Goal: Book appointment/travel/reservation

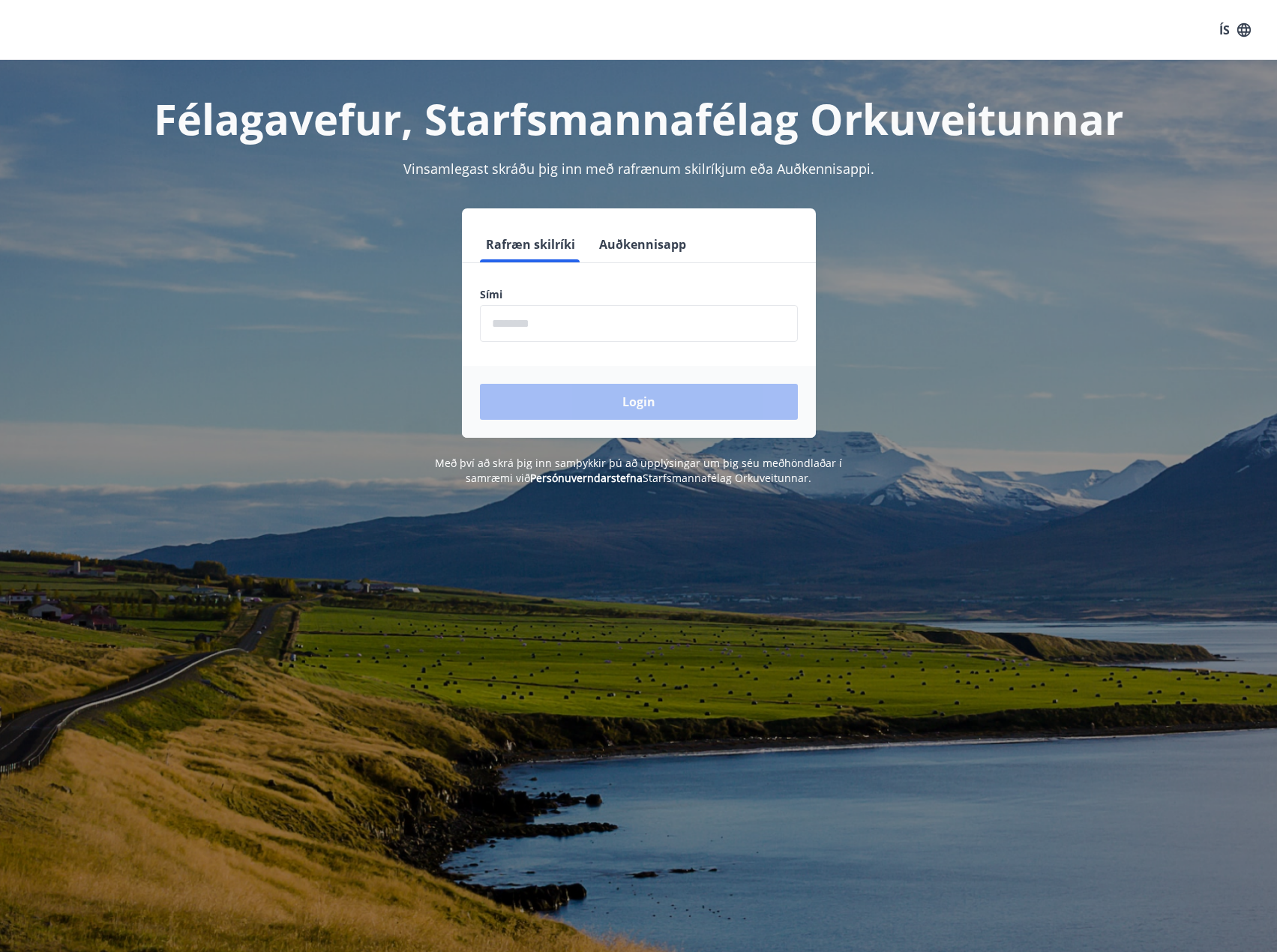
click at [567, 246] on input "phone" at bounding box center [639, 323] width 318 height 37
type input "********"
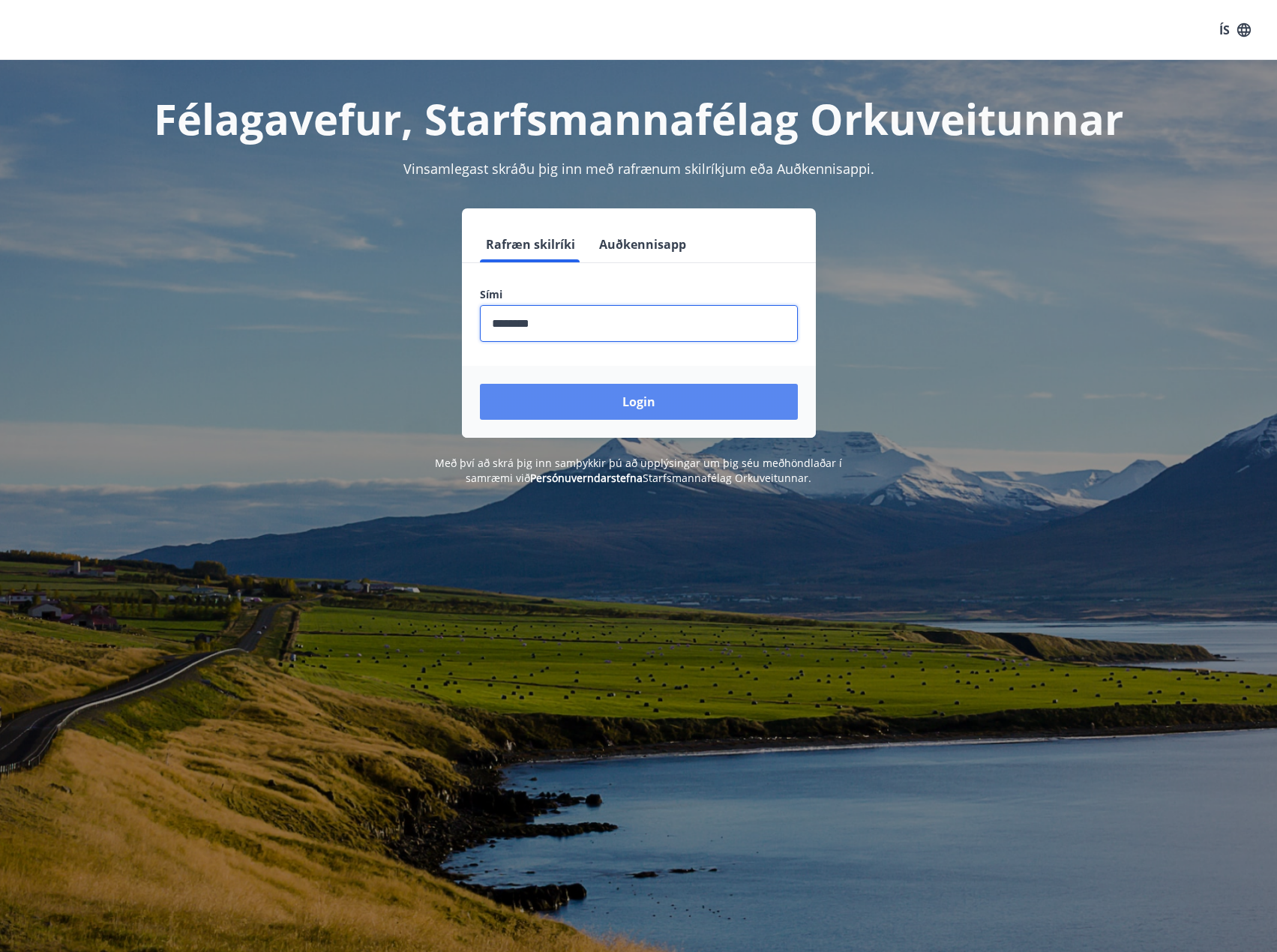
click at [603, 246] on button "Login" at bounding box center [639, 402] width 318 height 36
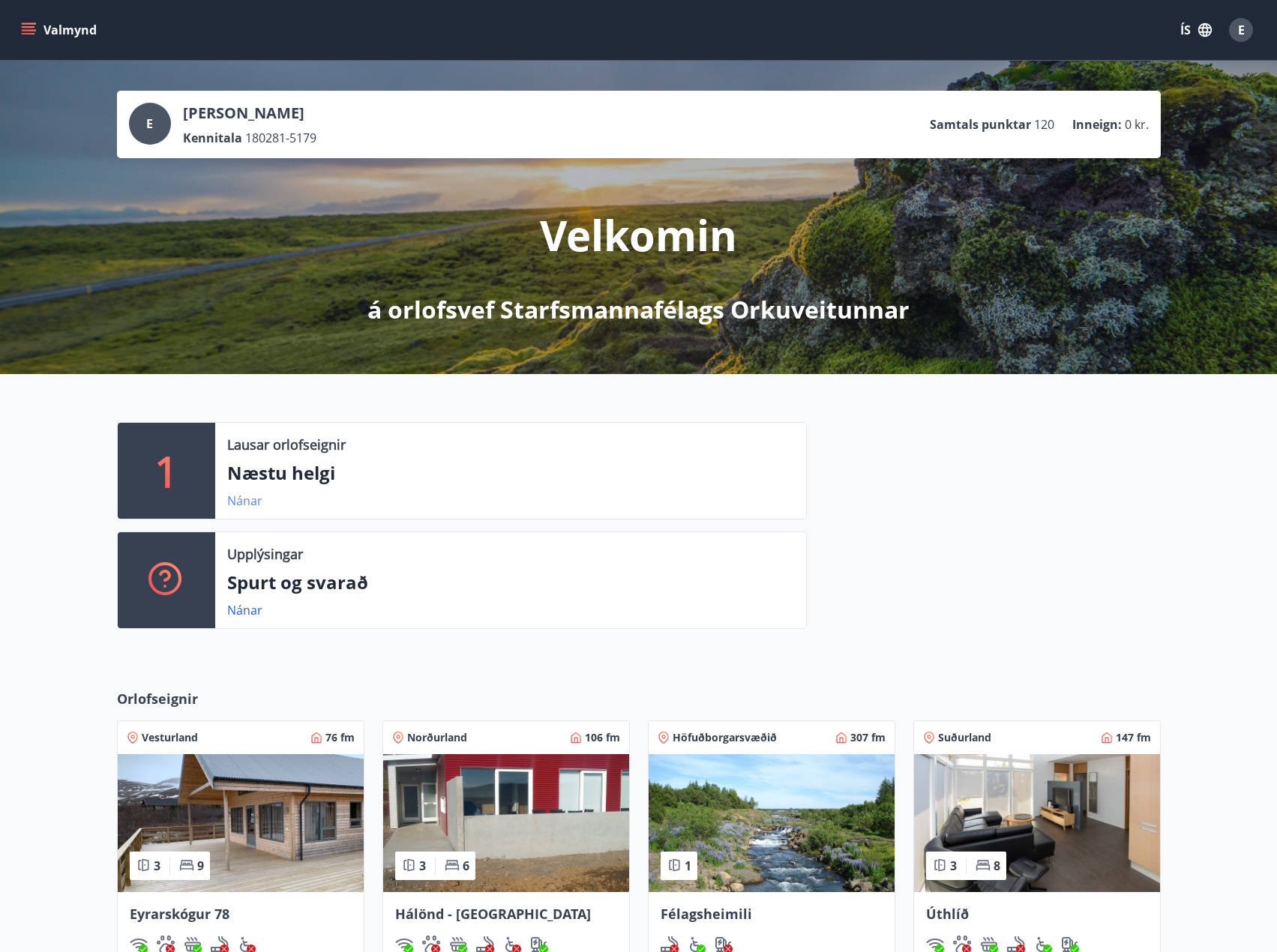
click at [241, 499] on link "Nánar" at bounding box center [244, 500] width 35 height 17
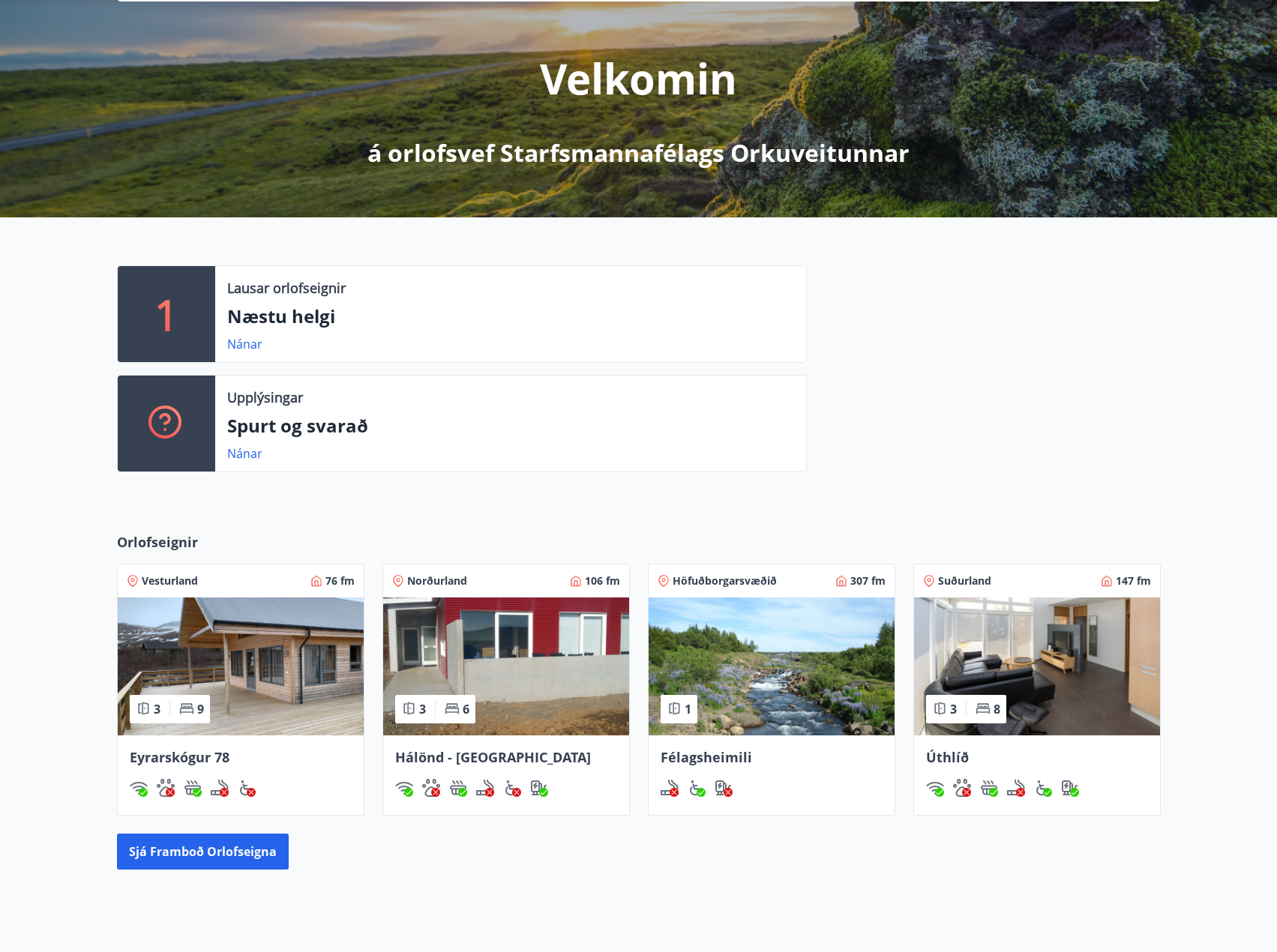
scroll to position [284, 0]
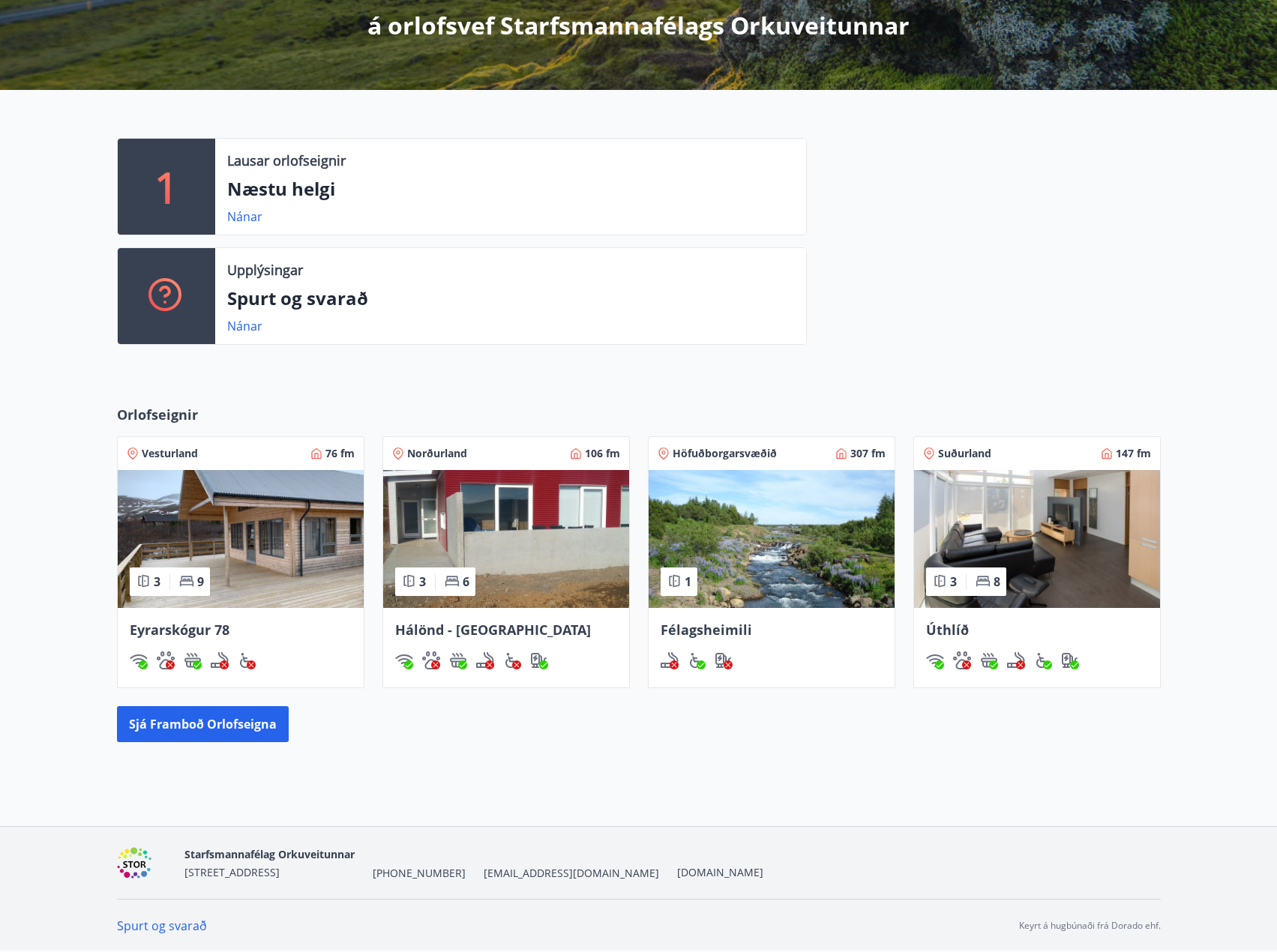
click at [1003, 520] on img at bounding box center [1036, 539] width 246 height 138
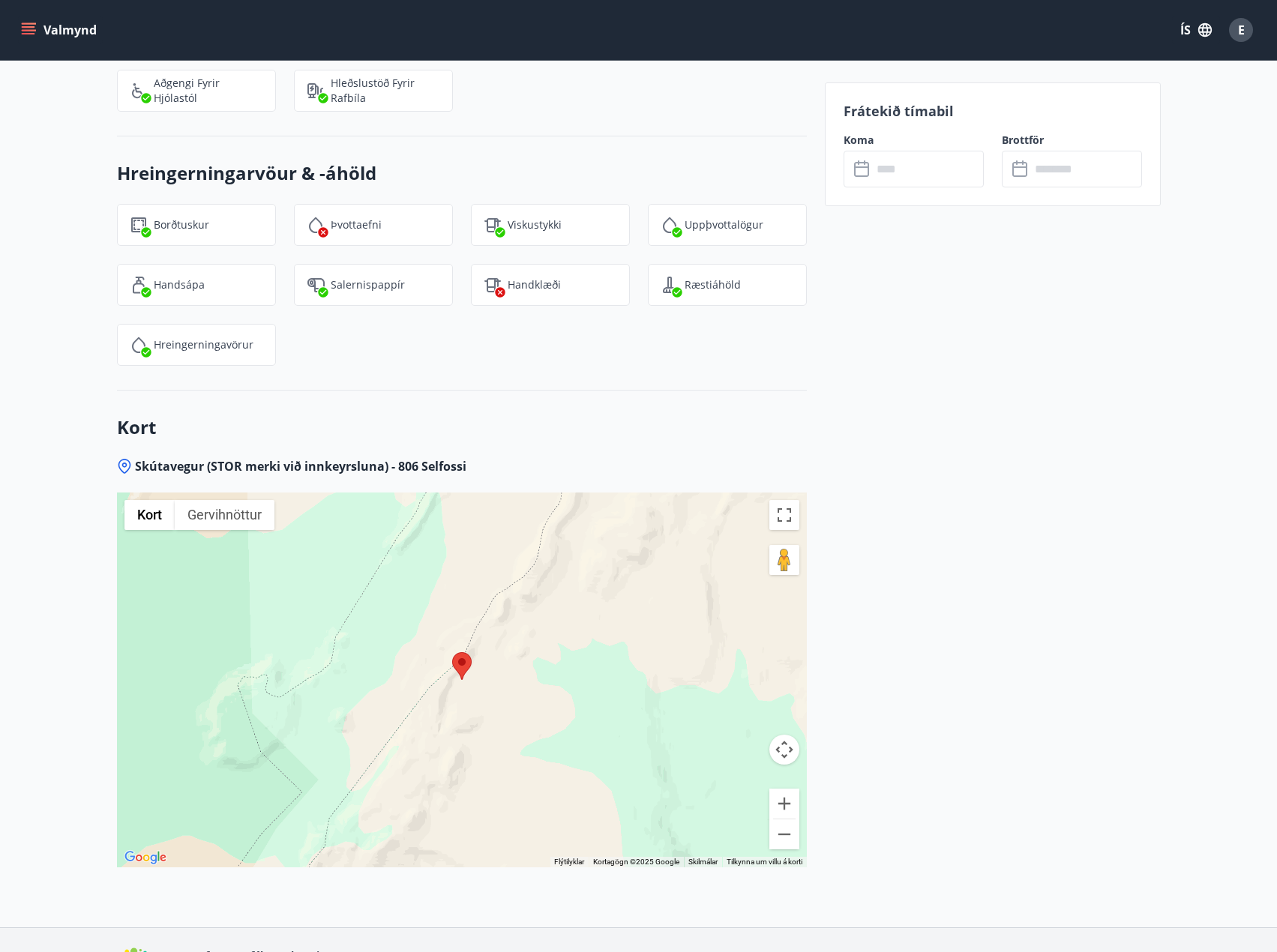
scroll to position [2733, 0]
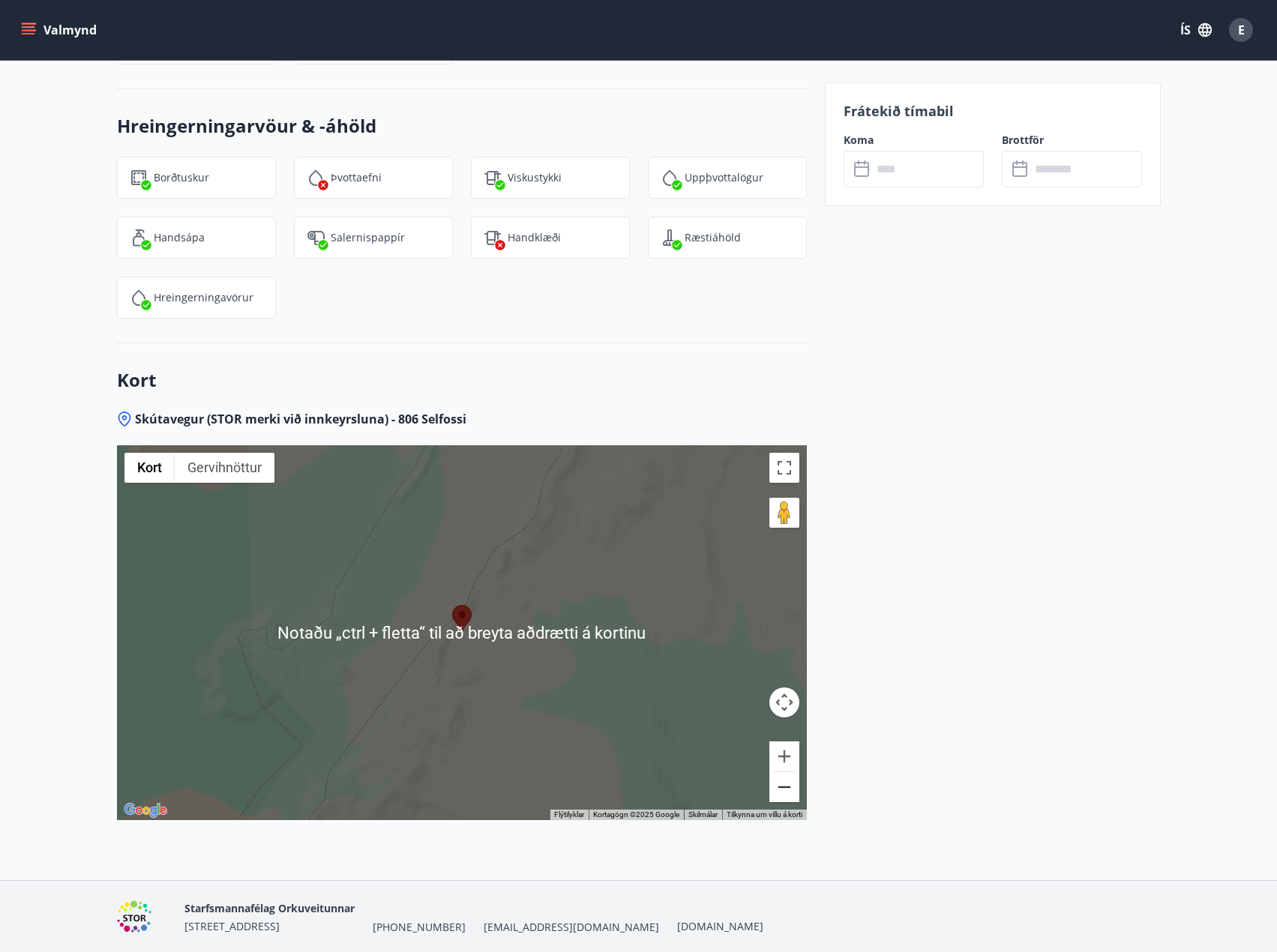
click at [793, 772] on button "Minnka" at bounding box center [784, 787] width 30 height 30
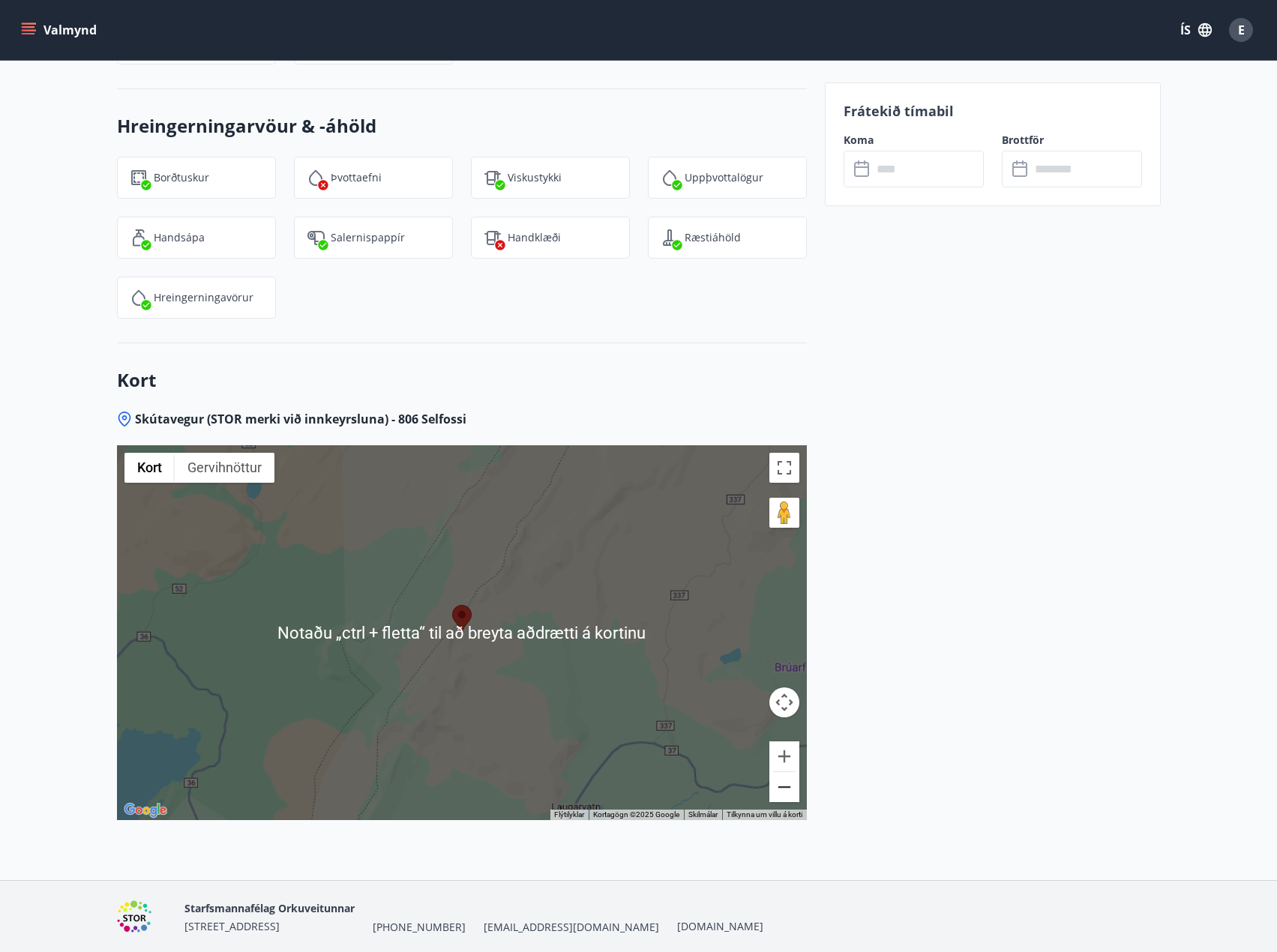
click at [793, 772] on button "Minnka" at bounding box center [784, 787] width 30 height 30
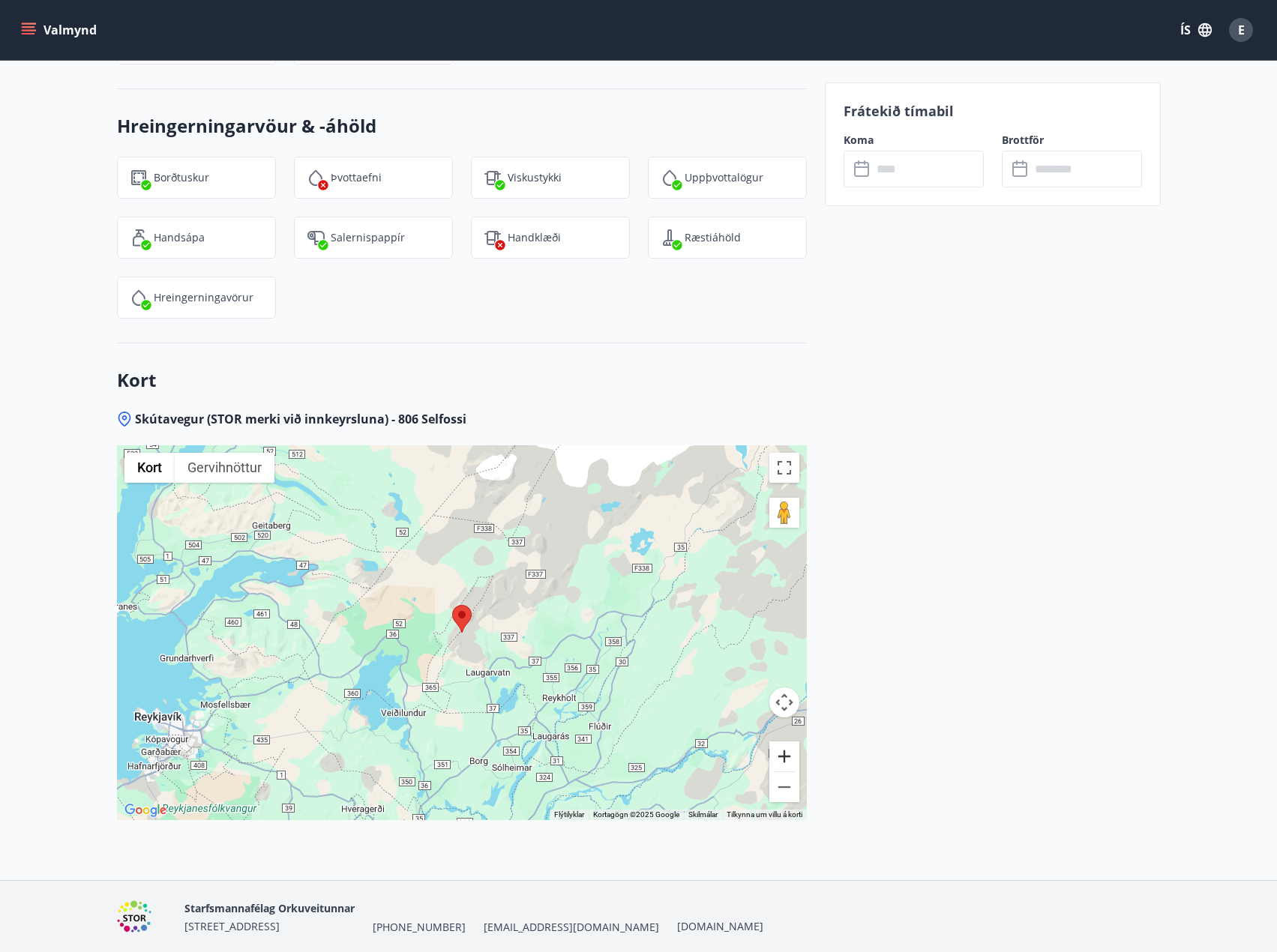
click at [776, 741] on button "Stækka" at bounding box center [784, 756] width 30 height 30
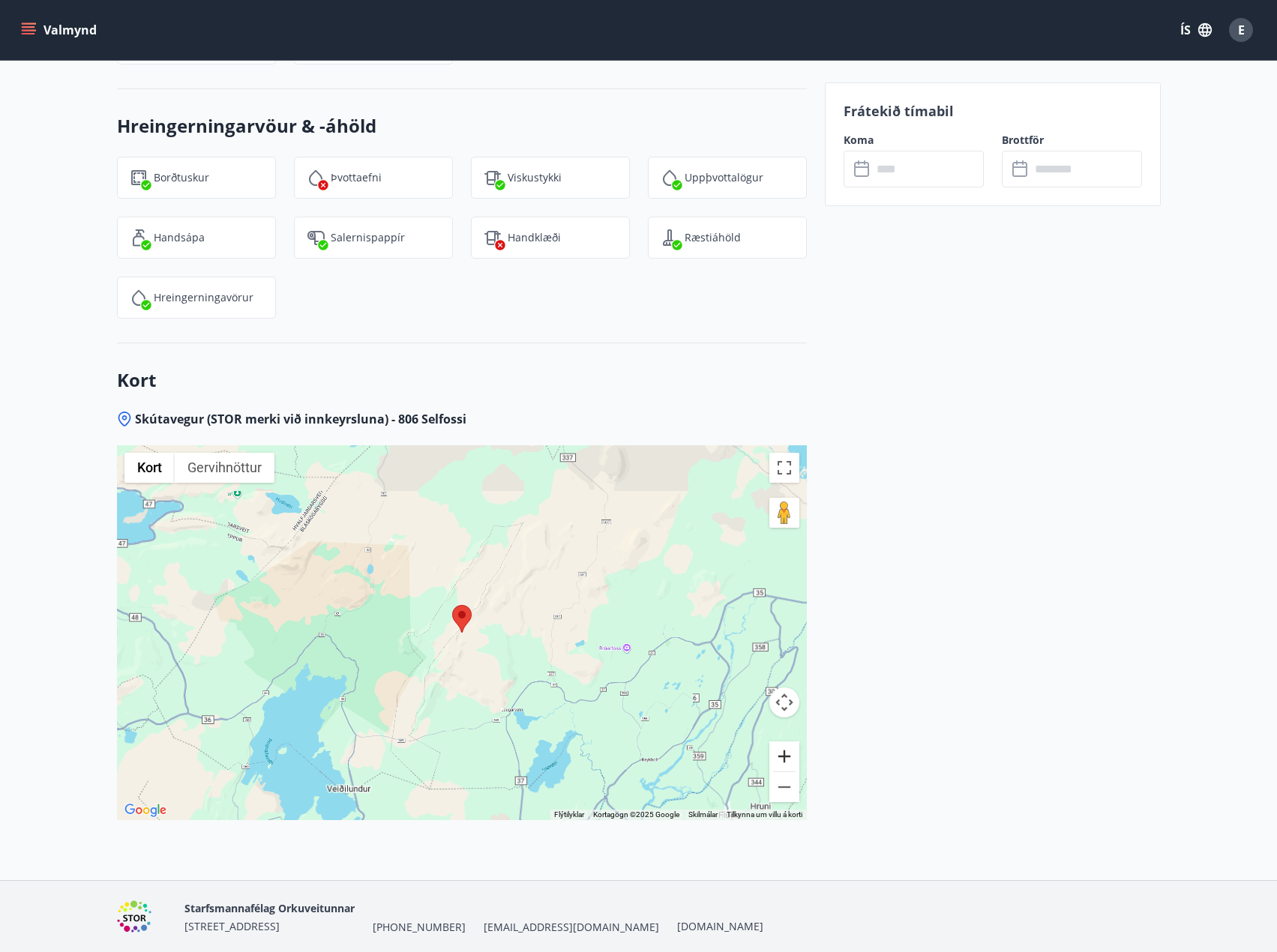
click at [776, 741] on button "Stækka" at bounding box center [784, 756] width 30 height 30
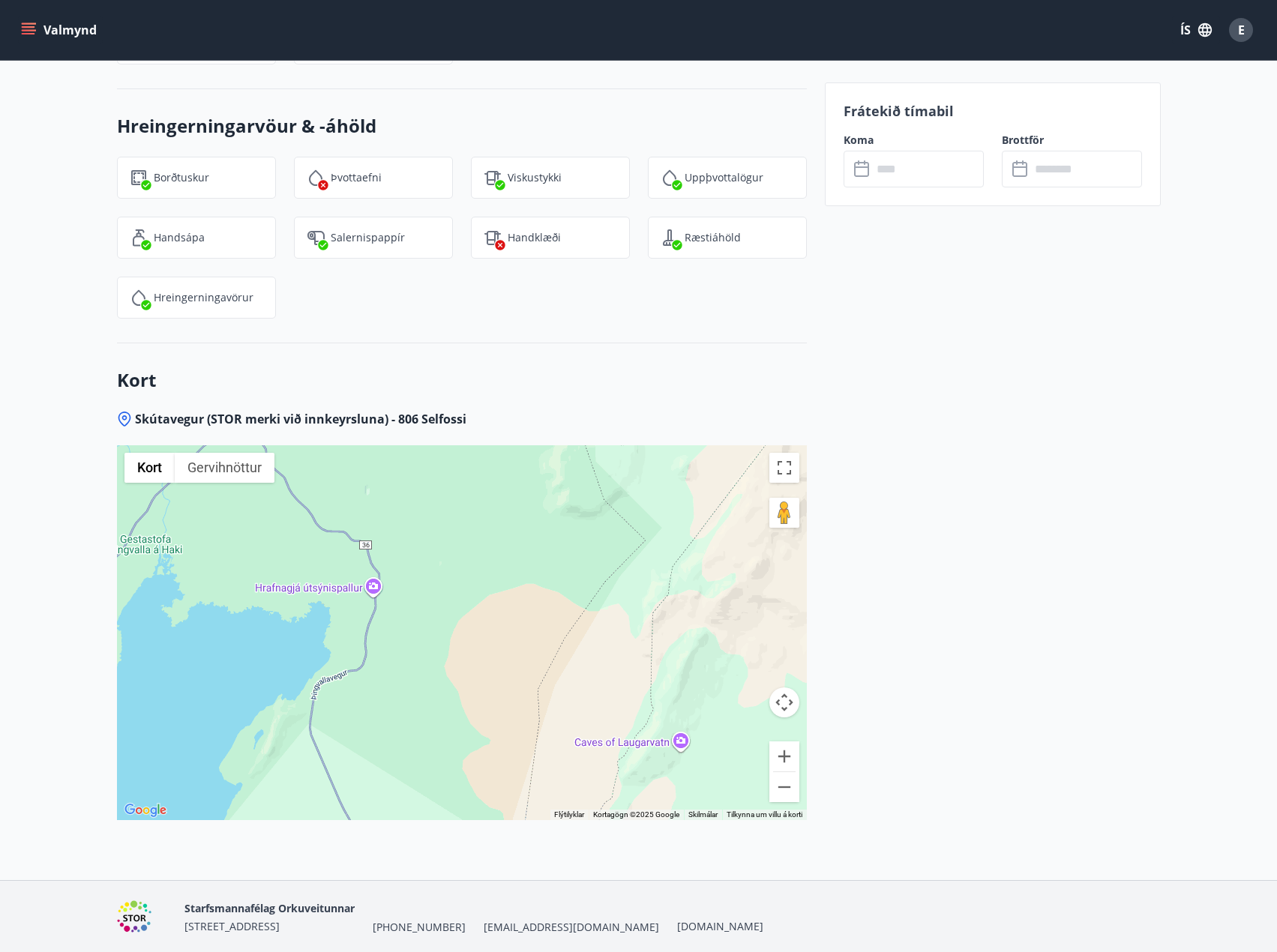
drag, startPoint x: 315, startPoint y: 592, endPoint x: 658, endPoint y: 385, distance: 400.6
click at [658, 411] on div "Skútavegur (STOR merki við innkeyrsluna) - 806 Selfossi ← Færa til vinstri → Fæ…" at bounding box center [461, 645] width 690 height 469
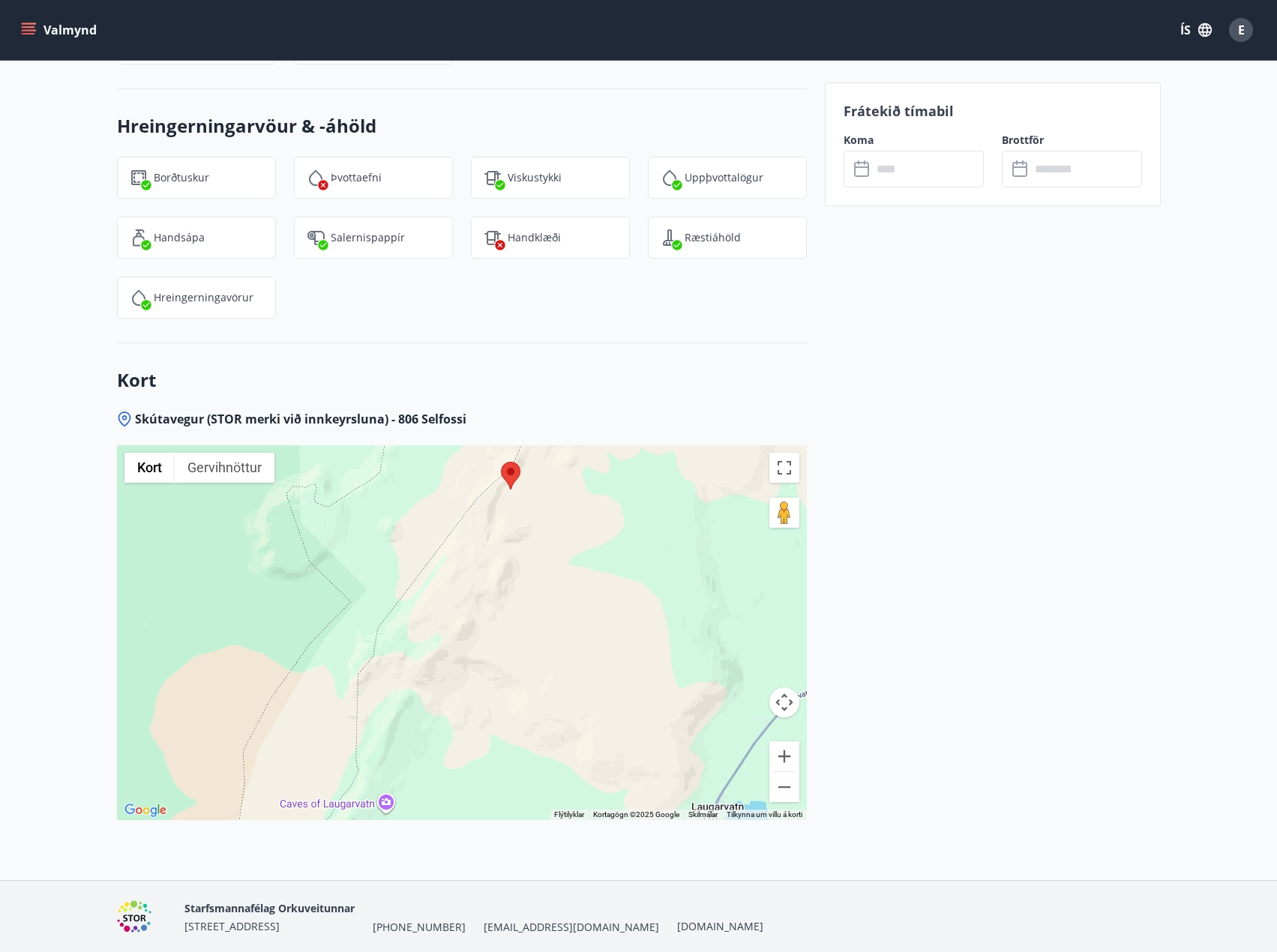
drag, startPoint x: 708, startPoint y: 548, endPoint x: 385, endPoint y: 647, distance: 337.8
click at [385, 647] on div at bounding box center [461, 632] width 690 height 374
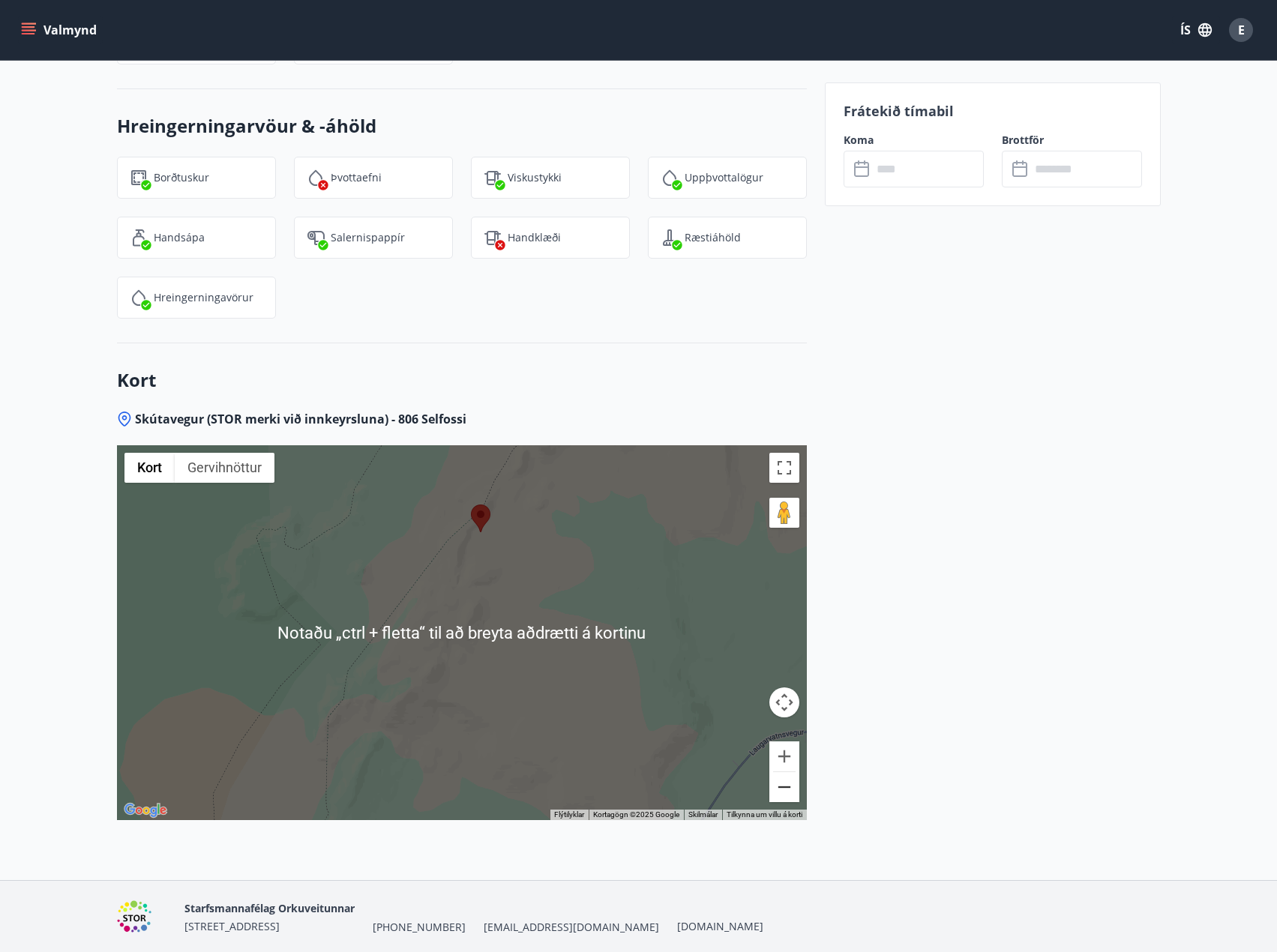
click at [786, 772] on button "Minnka" at bounding box center [784, 787] width 30 height 30
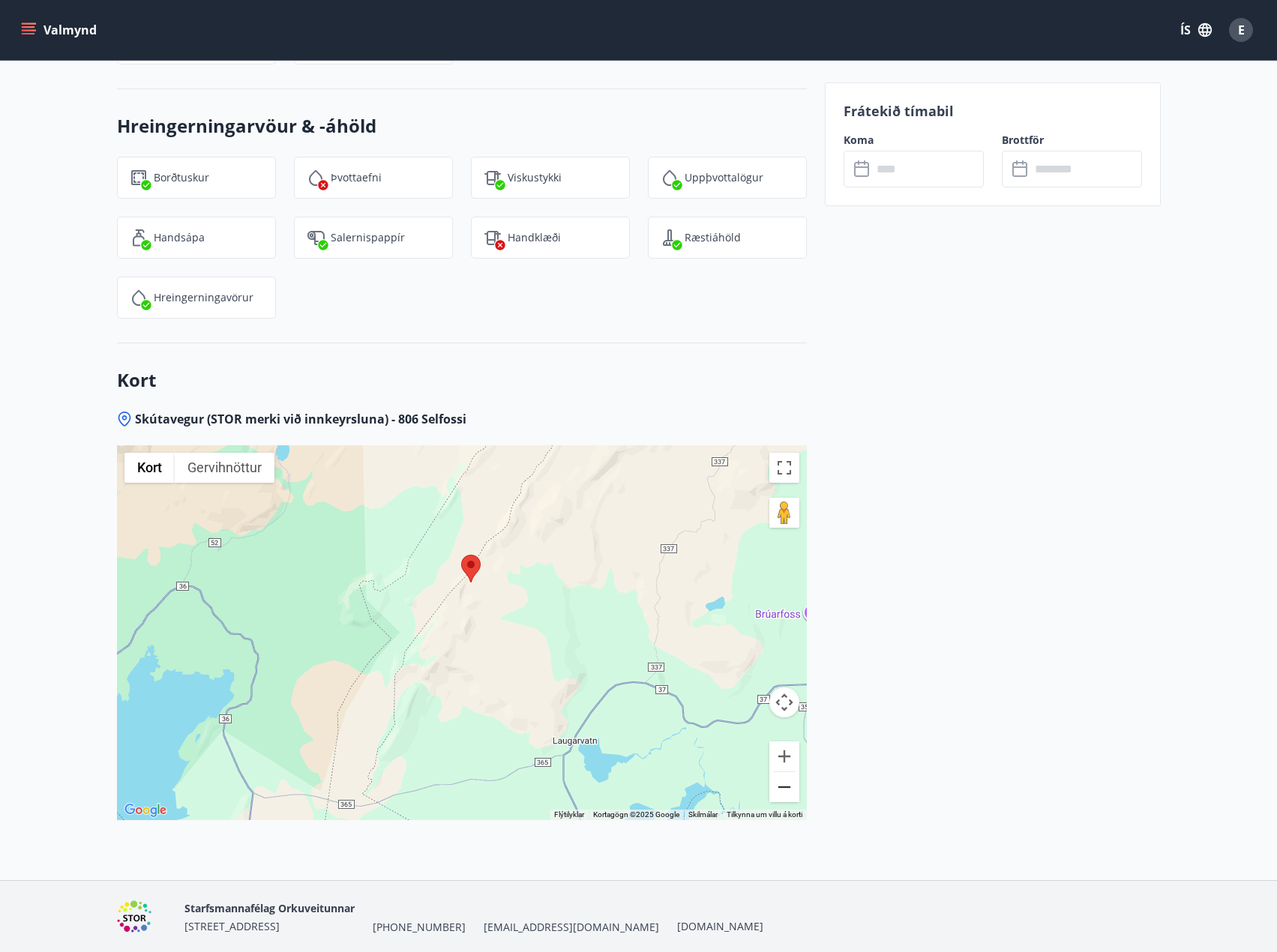
click at [786, 772] on button "Minnka" at bounding box center [784, 787] width 30 height 30
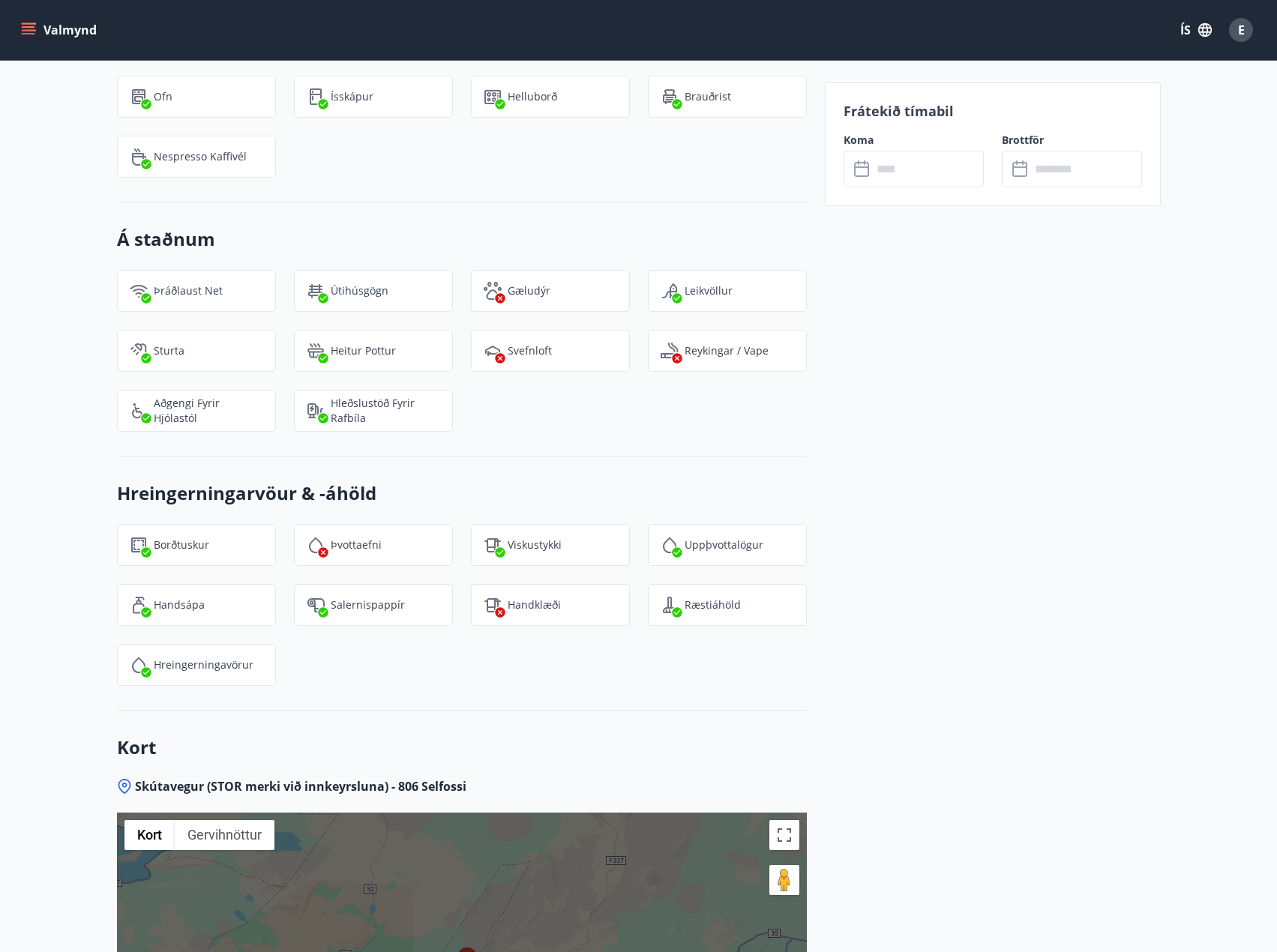
scroll to position [2357, 0]
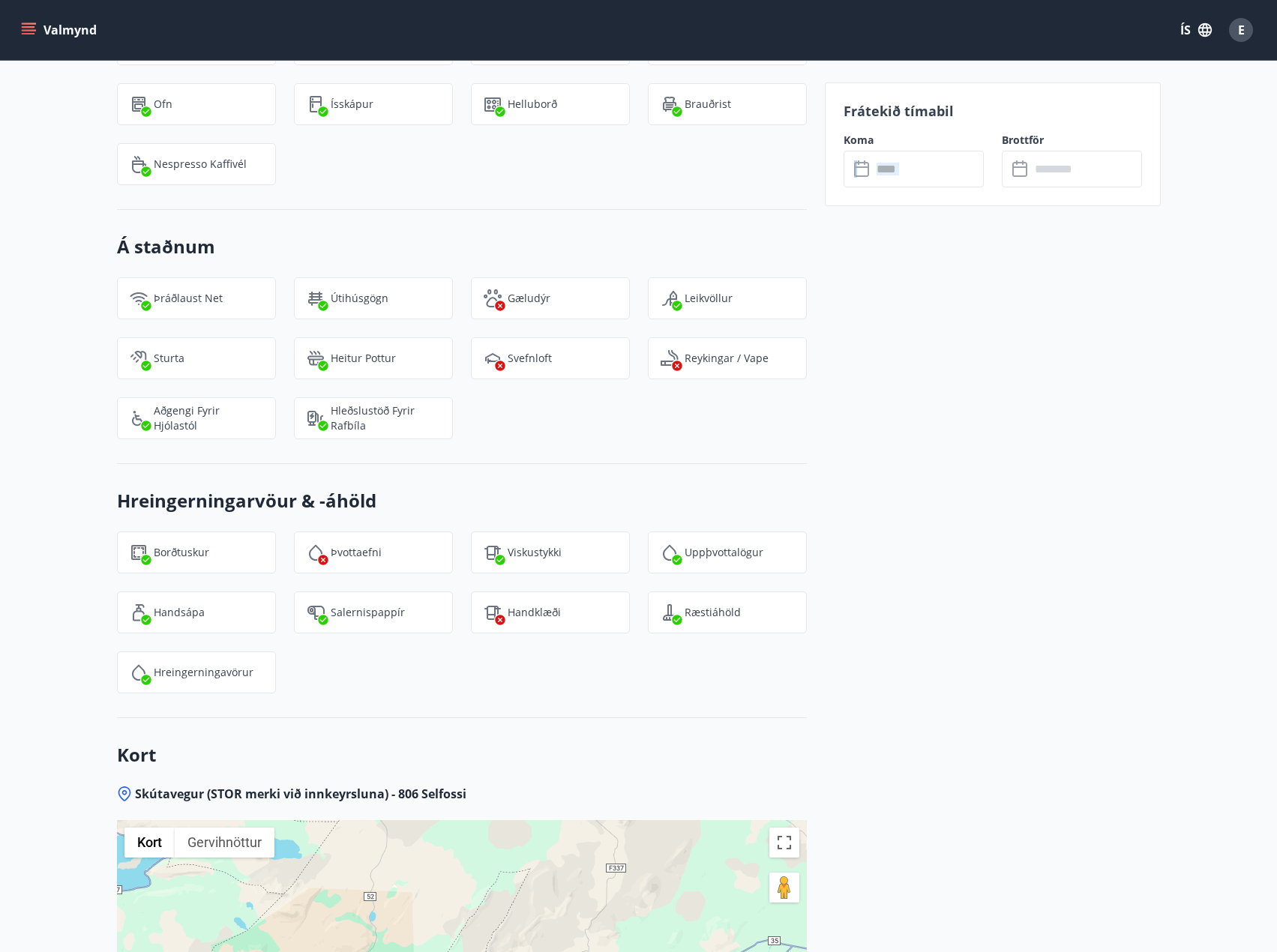
drag, startPoint x: 951, startPoint y: 369, endPoint x: 834, endPoint y: 565, distance: 228.3
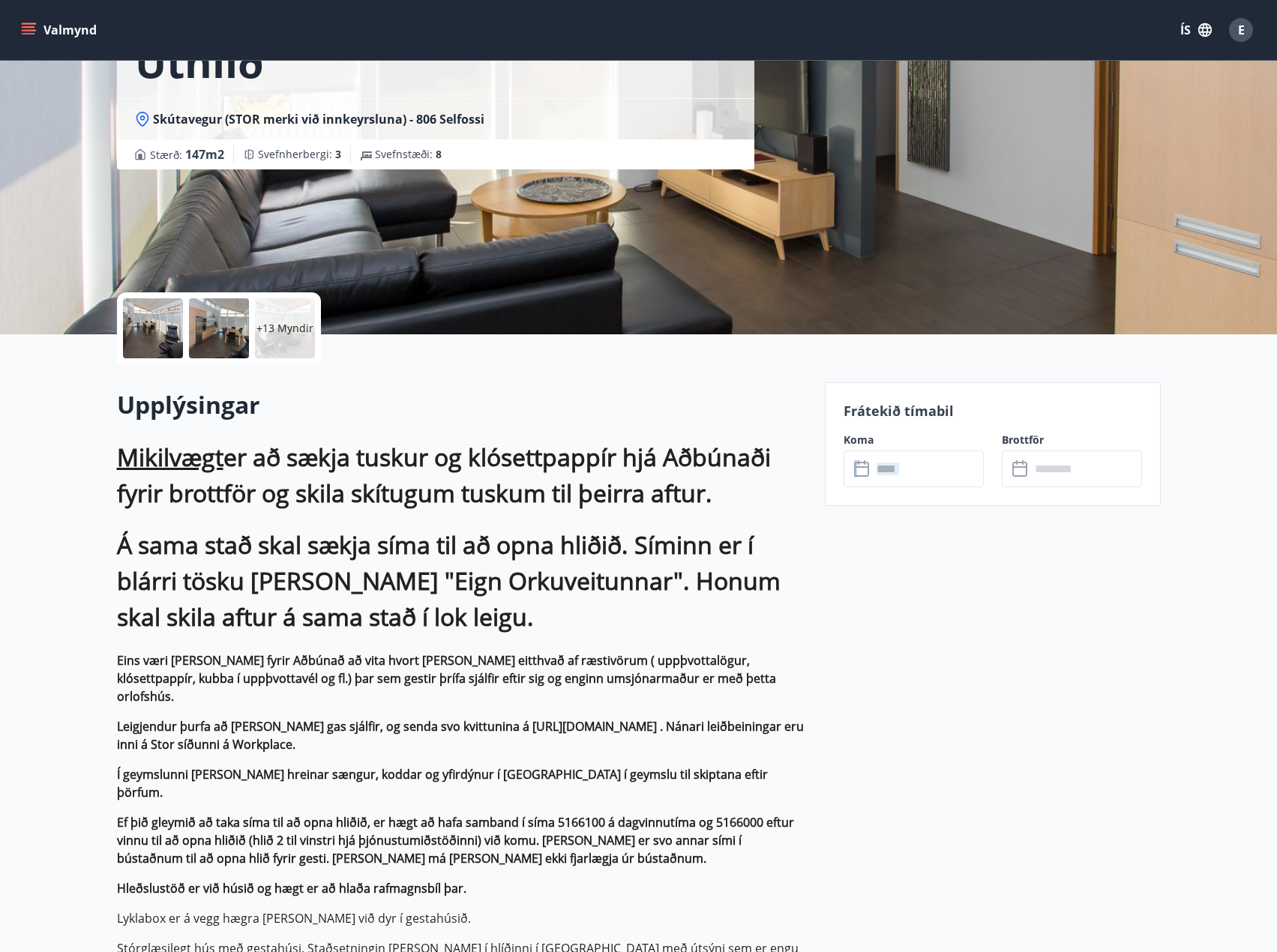
scroll to position [0, 0]
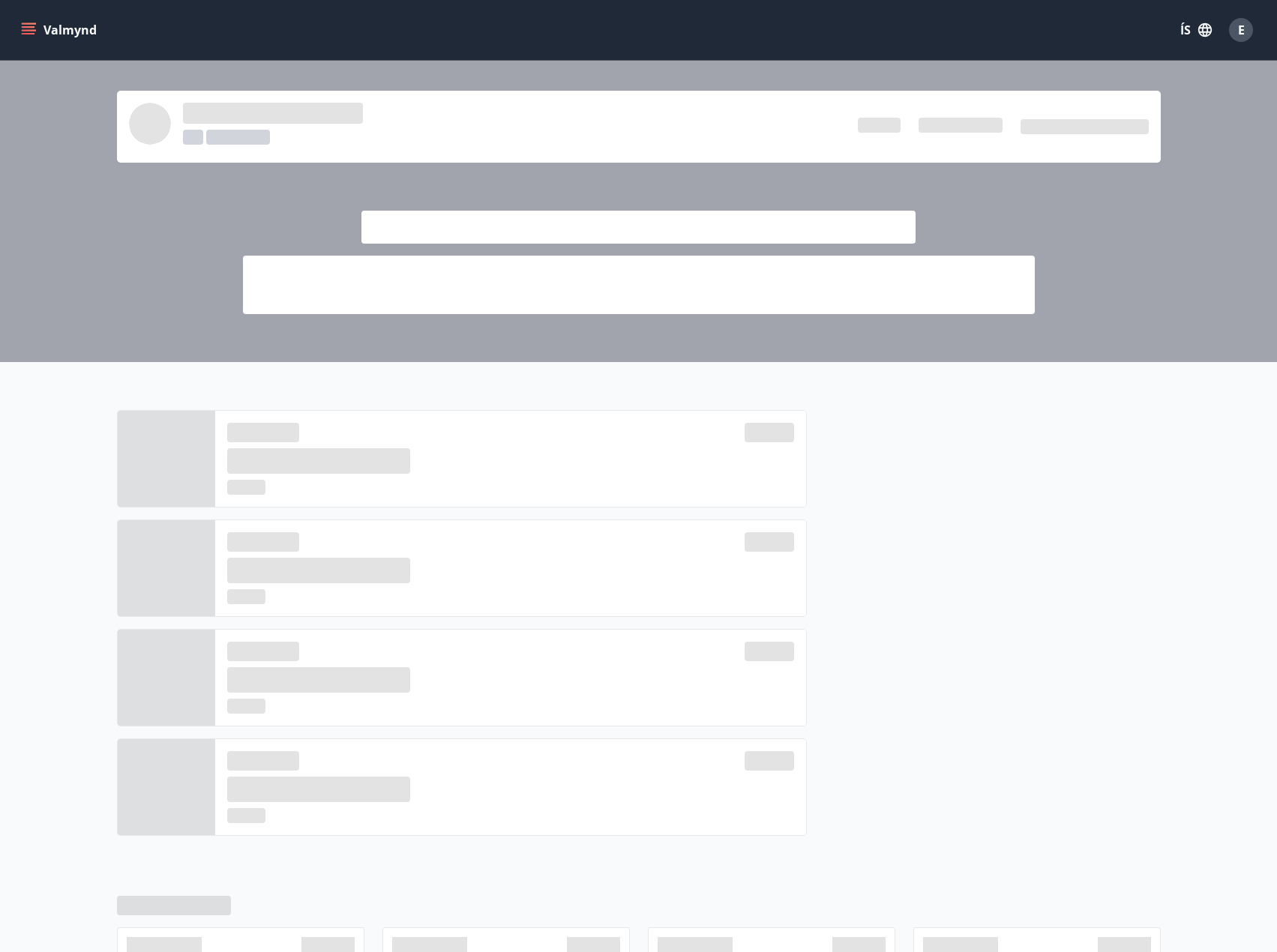
scroll to position [284, 0]
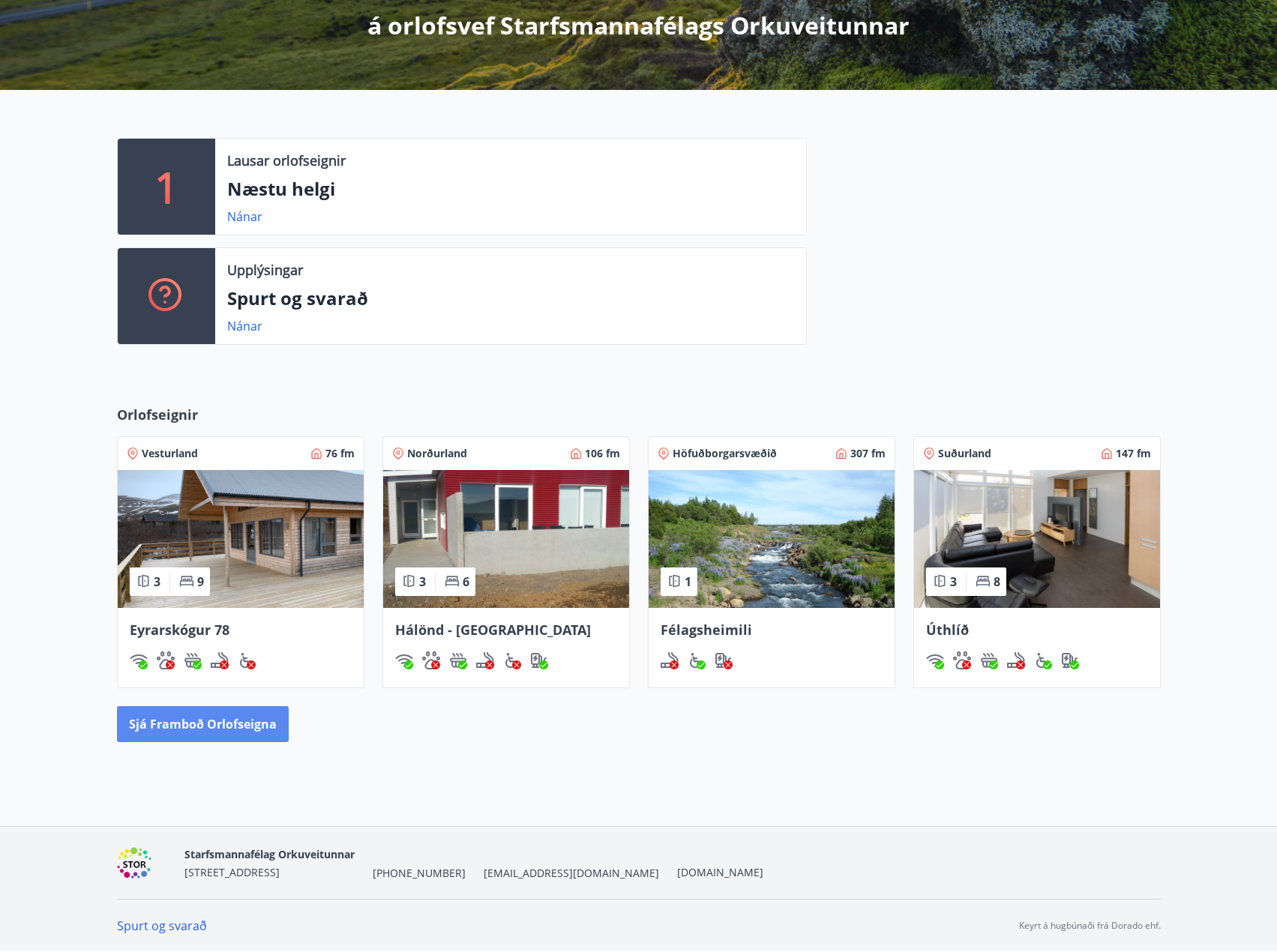
click at [172, 719] on button "Sjá framboð orlofseigna" at bounding box center [202, 723] width 171 height 36
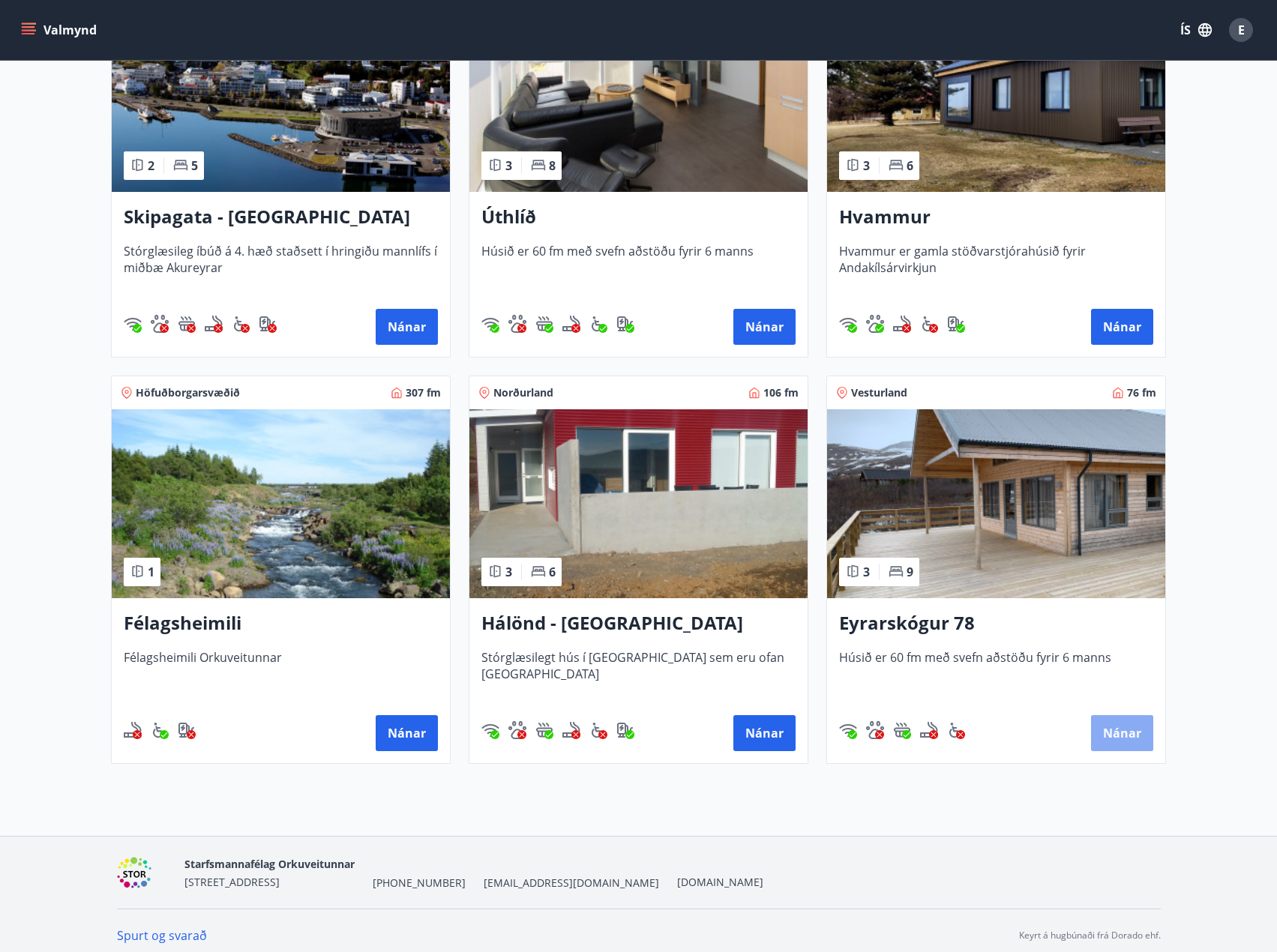
click at [1115, 737] on button "Nánar" at bounding box center [1122, 733] width 62 height 36
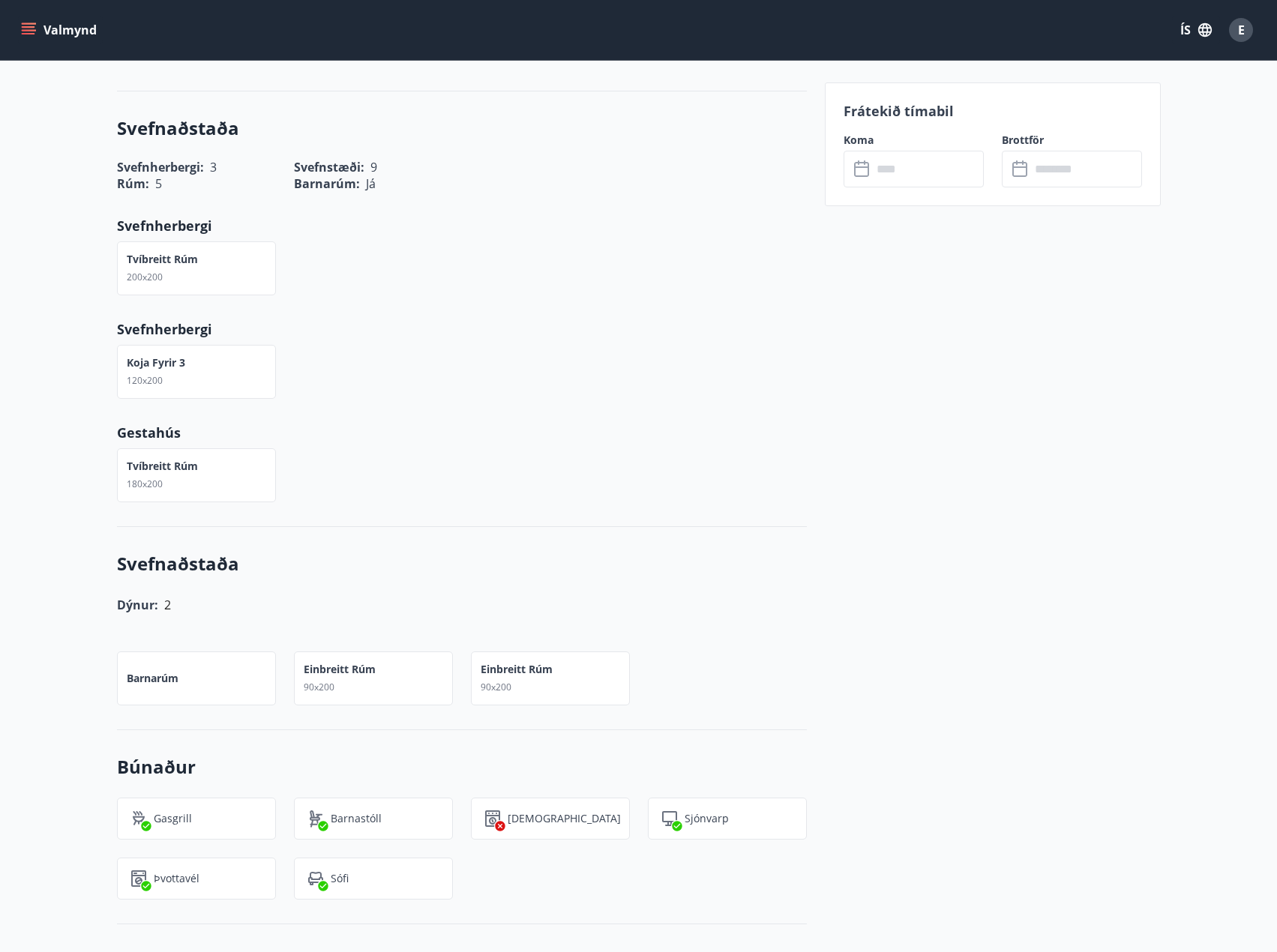
scroll to position [1690, 0]
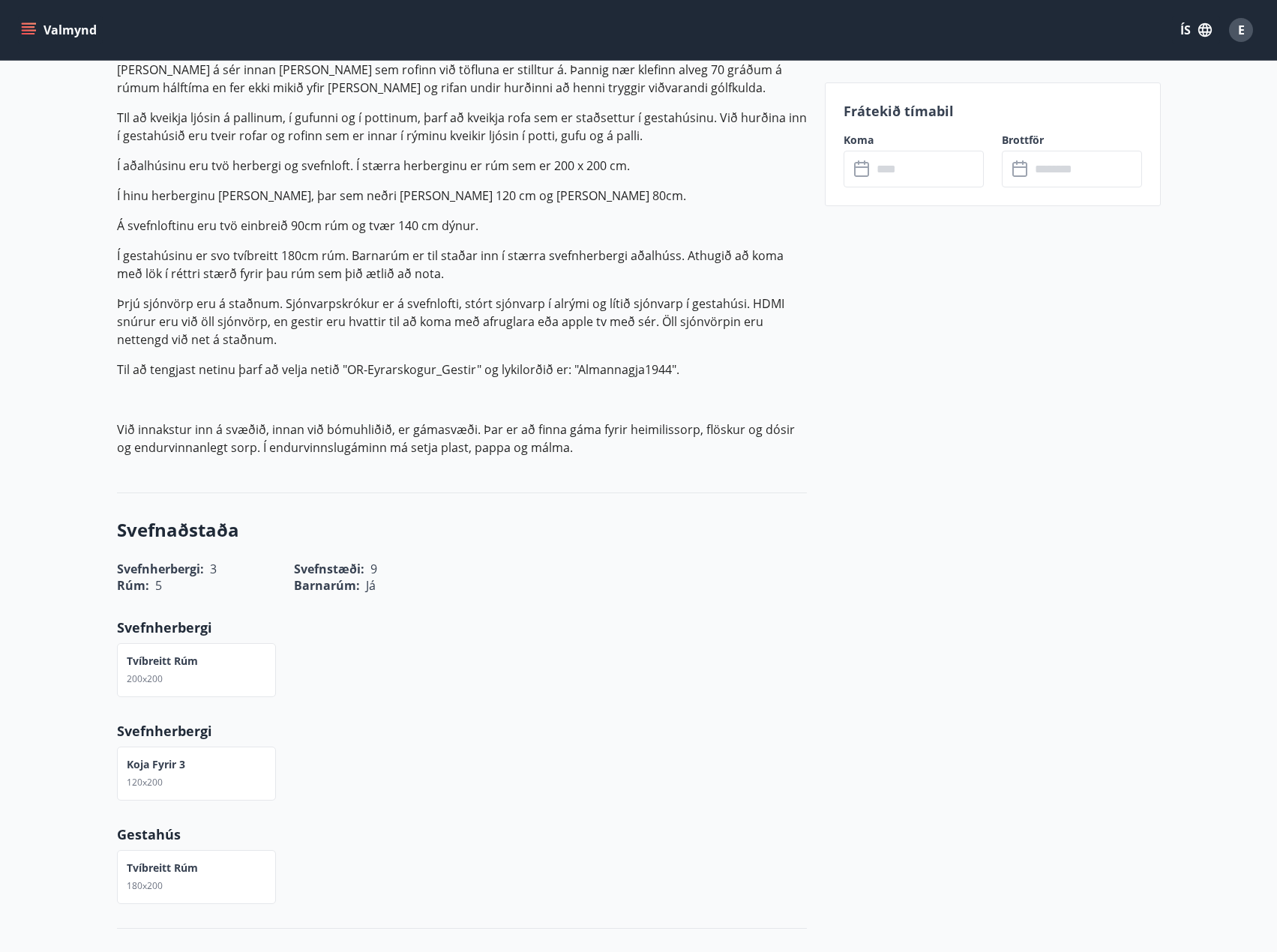
click at [909, 172] on input "text" at bounding box center [928, 168] width 112 height 37
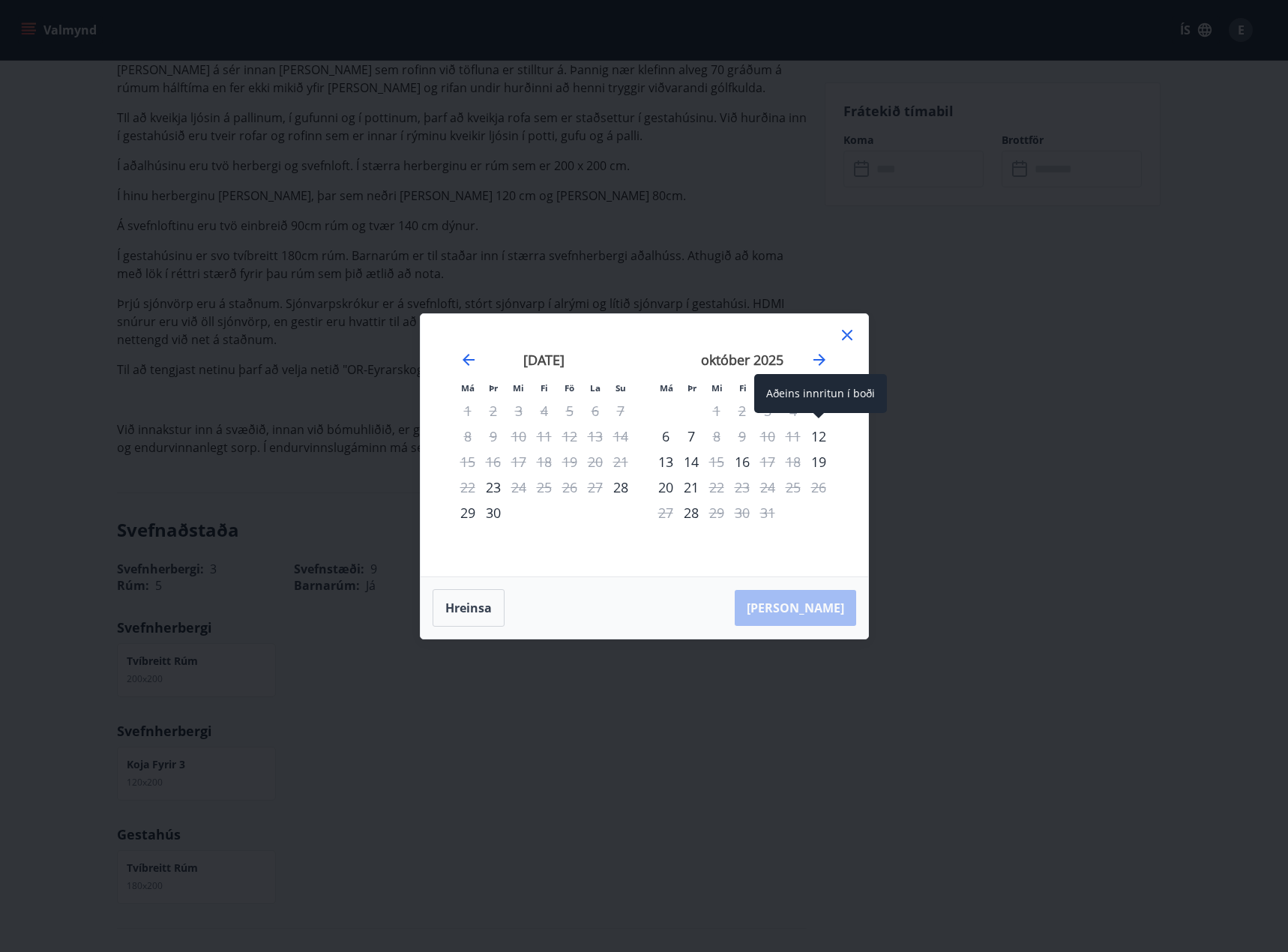
click at [820, 436] on div "12" at bounding box center [818, 436] width 25 height 25
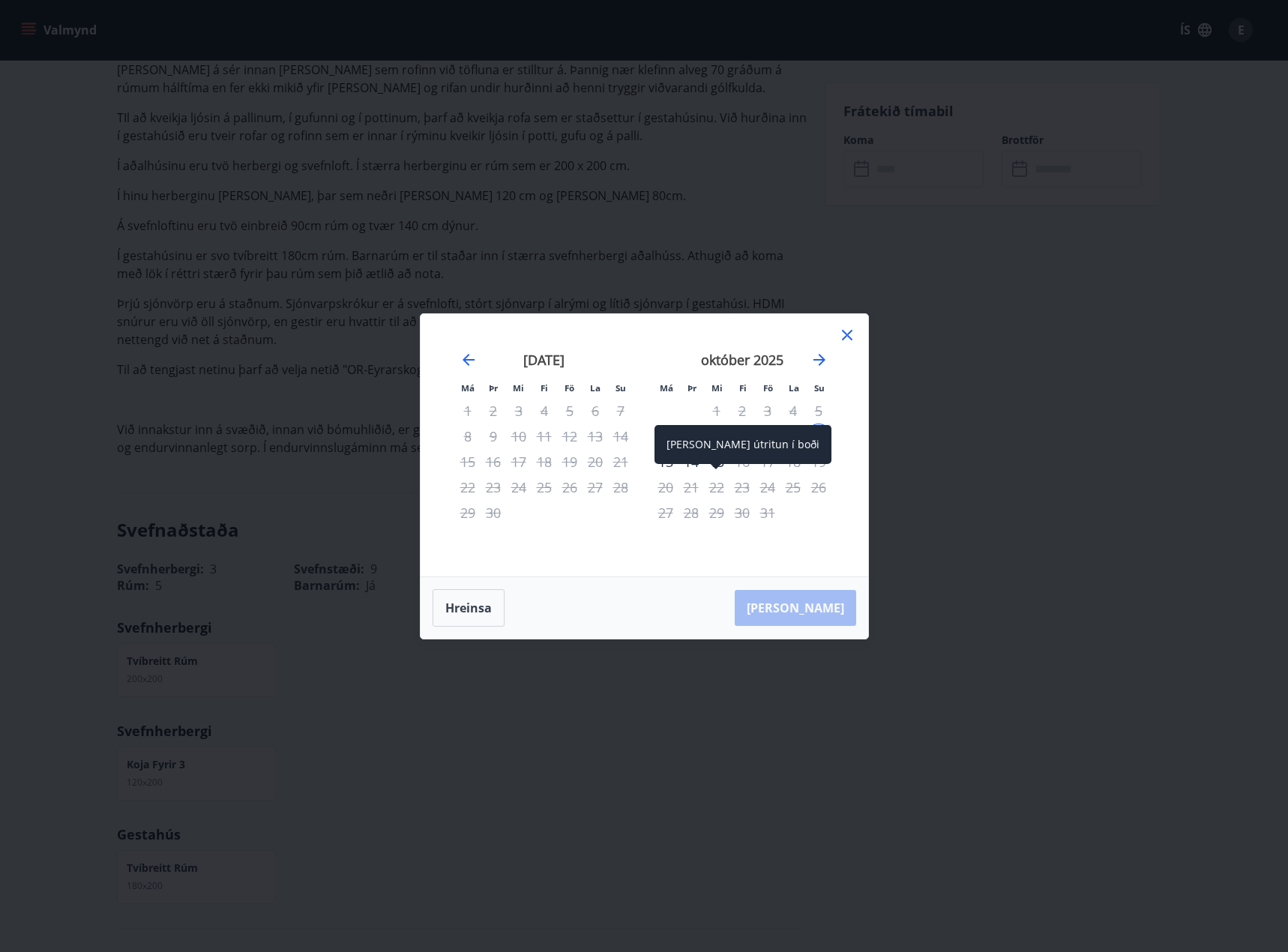
click at [710, 466] on span at bounding box center [715, 468] width 10 height 8
click at [716, 466] on span at bounding box center [715, 468] width 10 height 8
click at [716, 462] on div "15" at bounding box center [716, 461] width 25 height 25
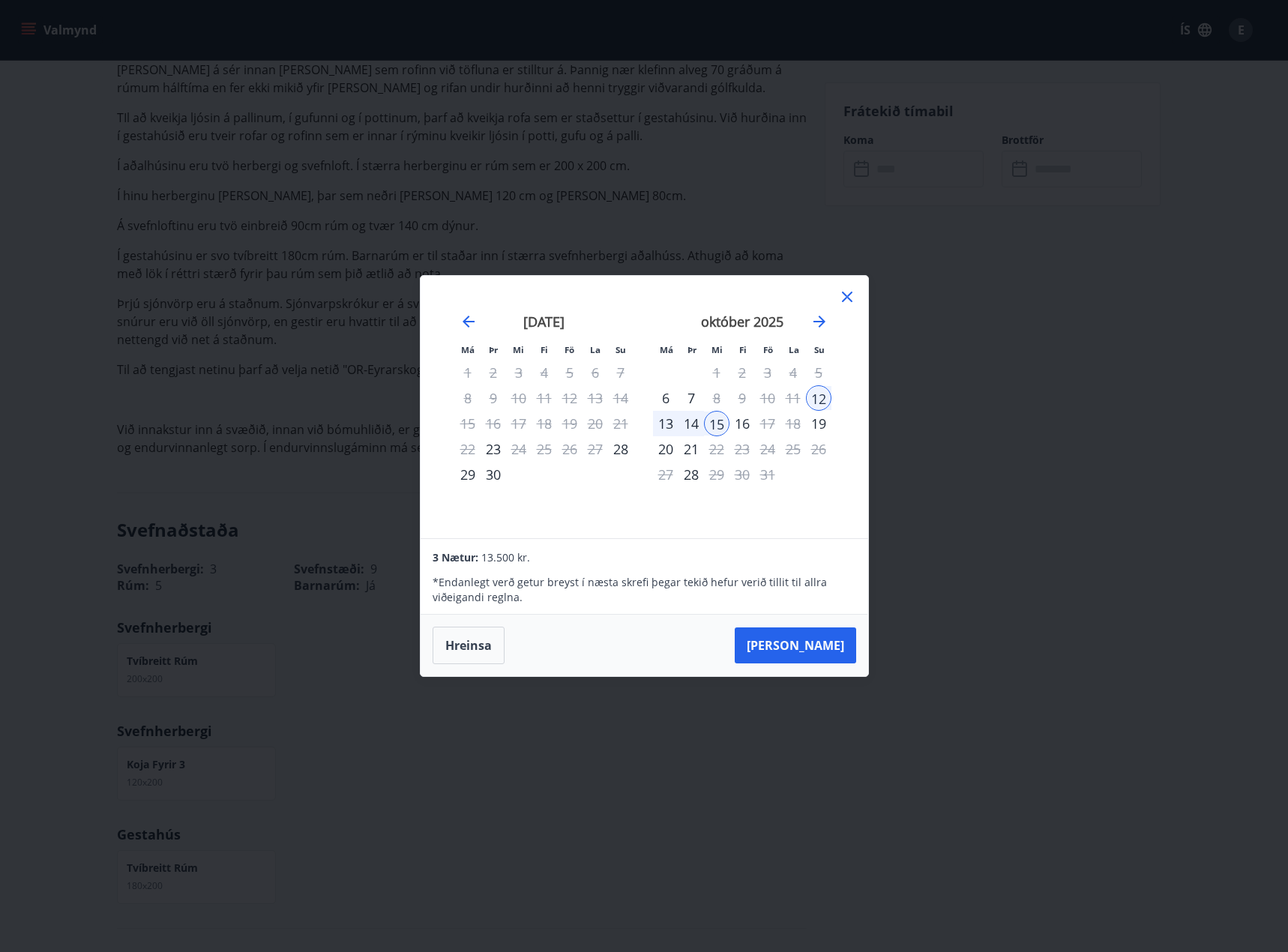
click at [807, 497] on div "október 2025 1 2 3 4 5 6 7 8 9 10 11 12 13 14 15 16 17 18 19 20 21 22 23 24 25 …" at bounding box center [742, 416] width 198 height 246
click at [842, 301] on icon at bounding box center [847, 296] width 10 height 10
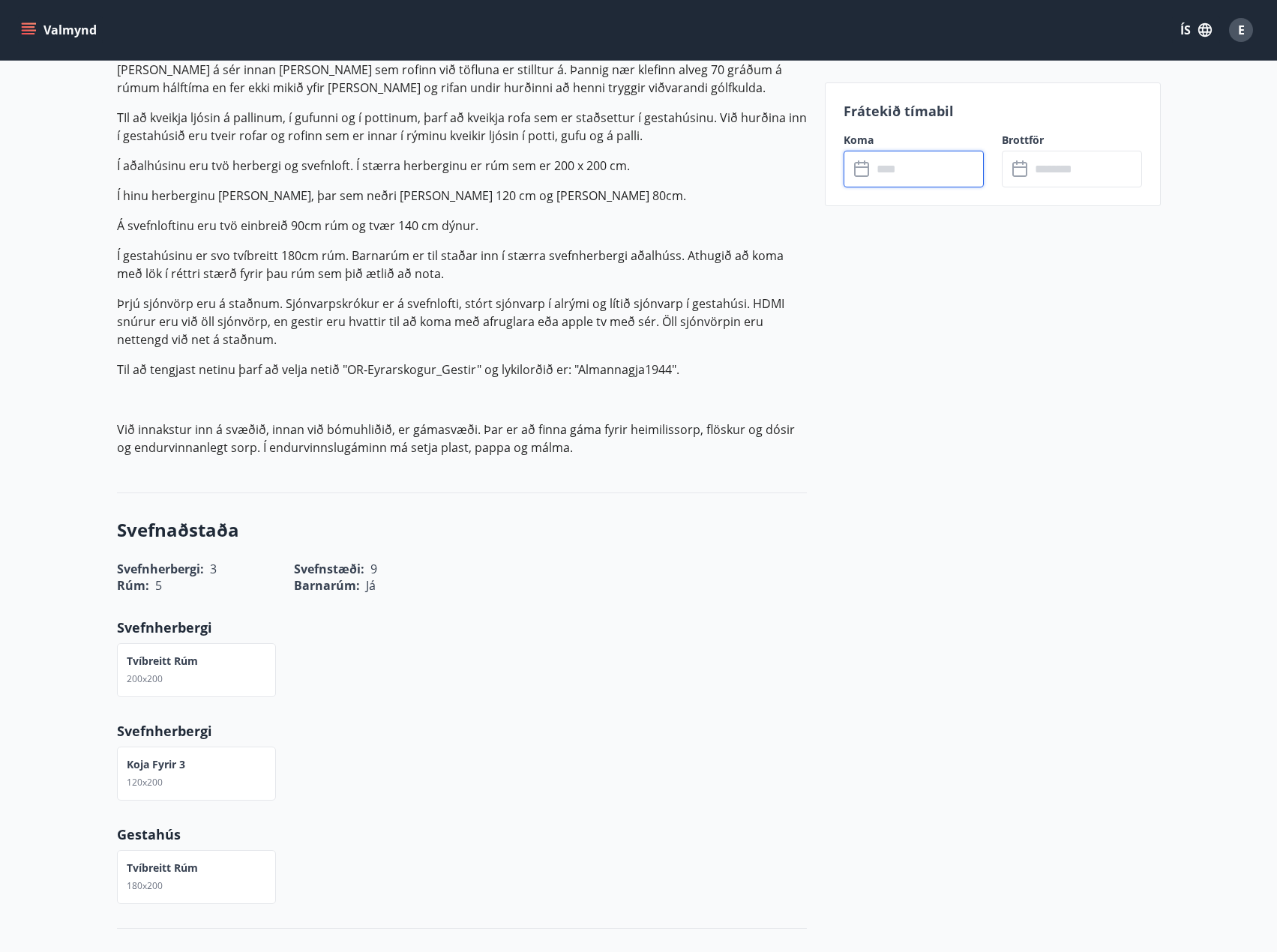
click at [936, 175] on input "text" at bounding box center [928, 168] width 112 height 37
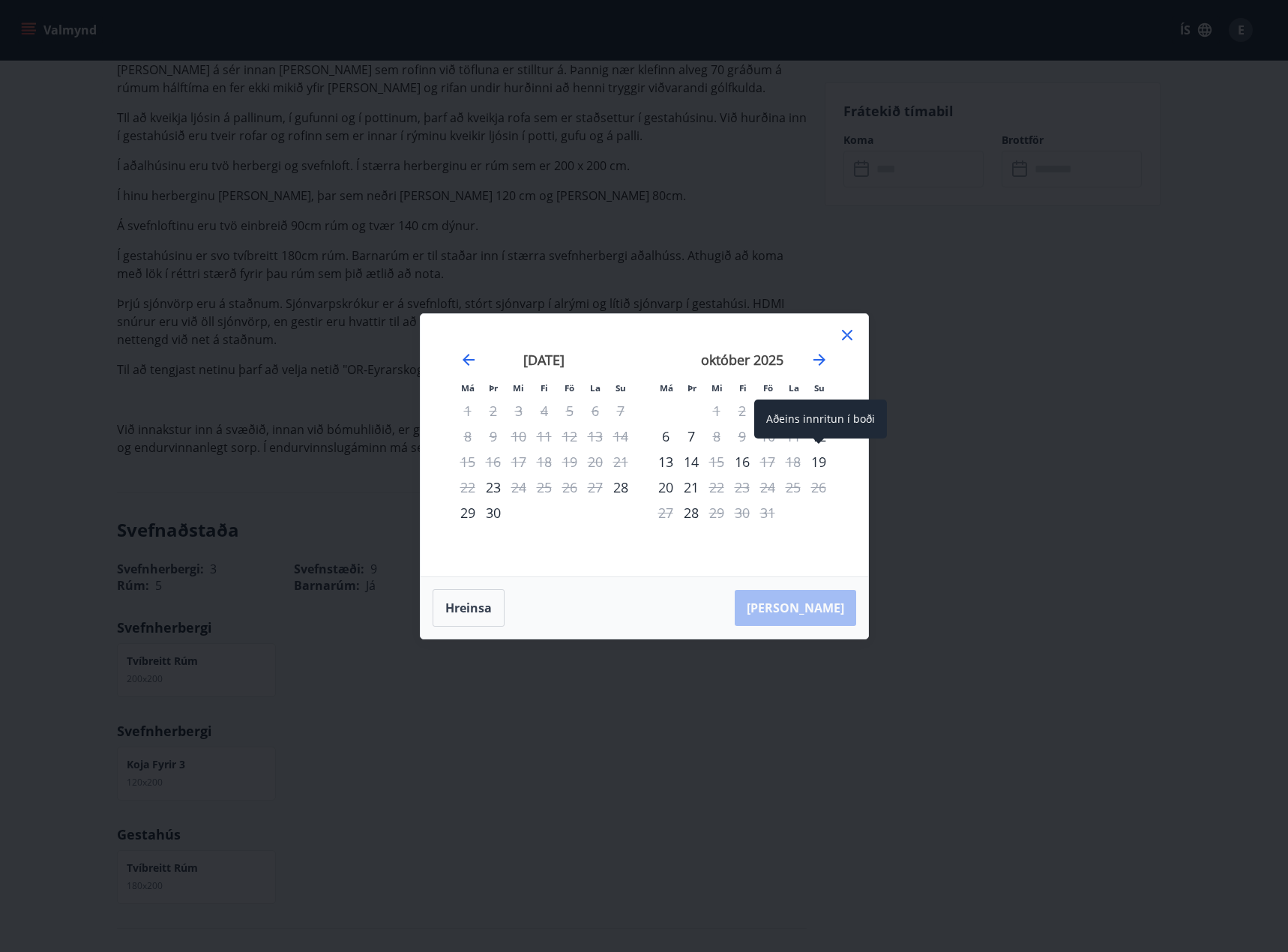
click at [821, 463] on div "19" at bounding box center [818, 461] width 25 height 25
click at [714, 488] on div "22" at bounding box center [716, 486] width 25 height 25
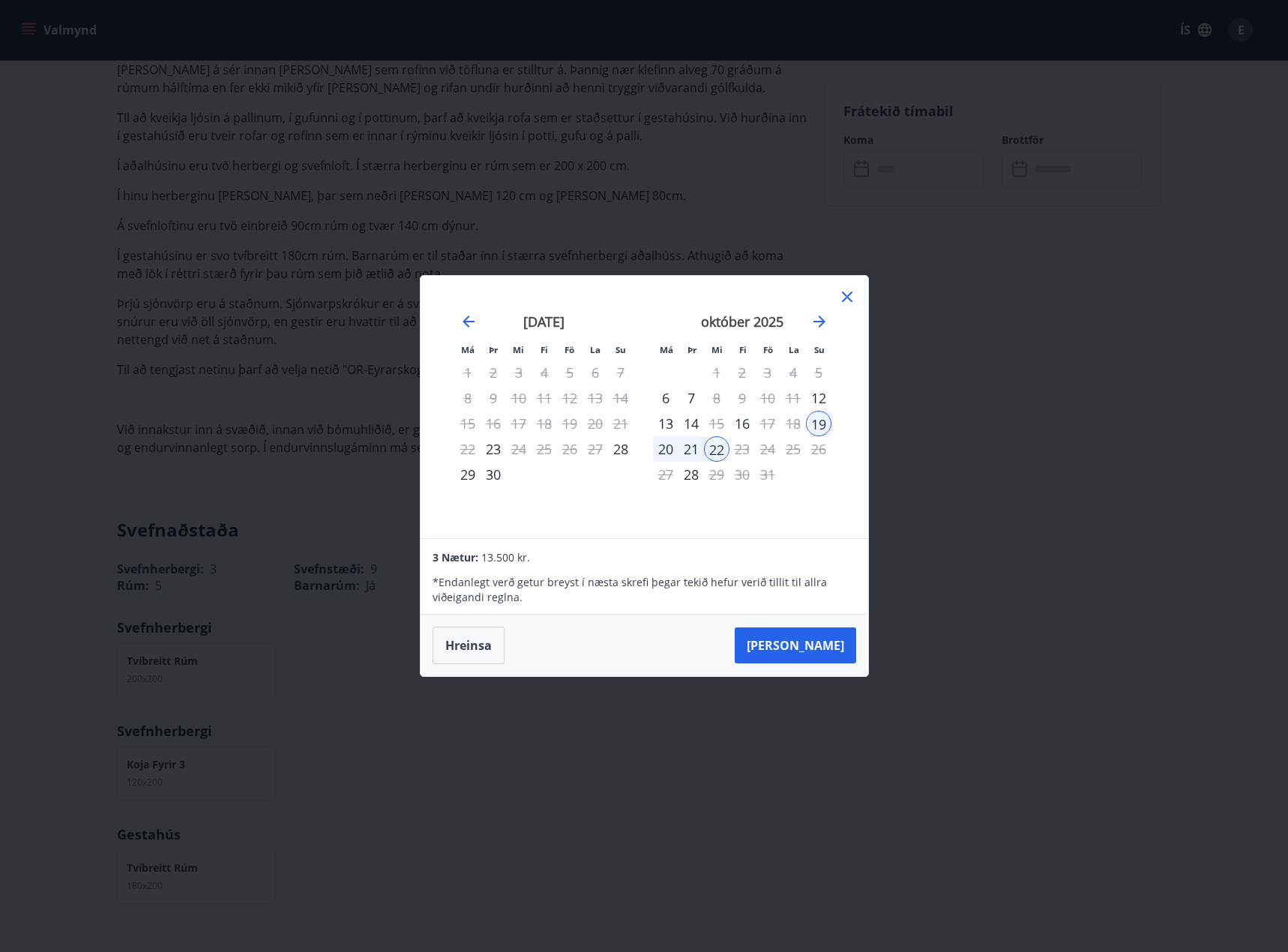
click at [846, 301] on icon at bounding box center [847, 296] width 18 height 18
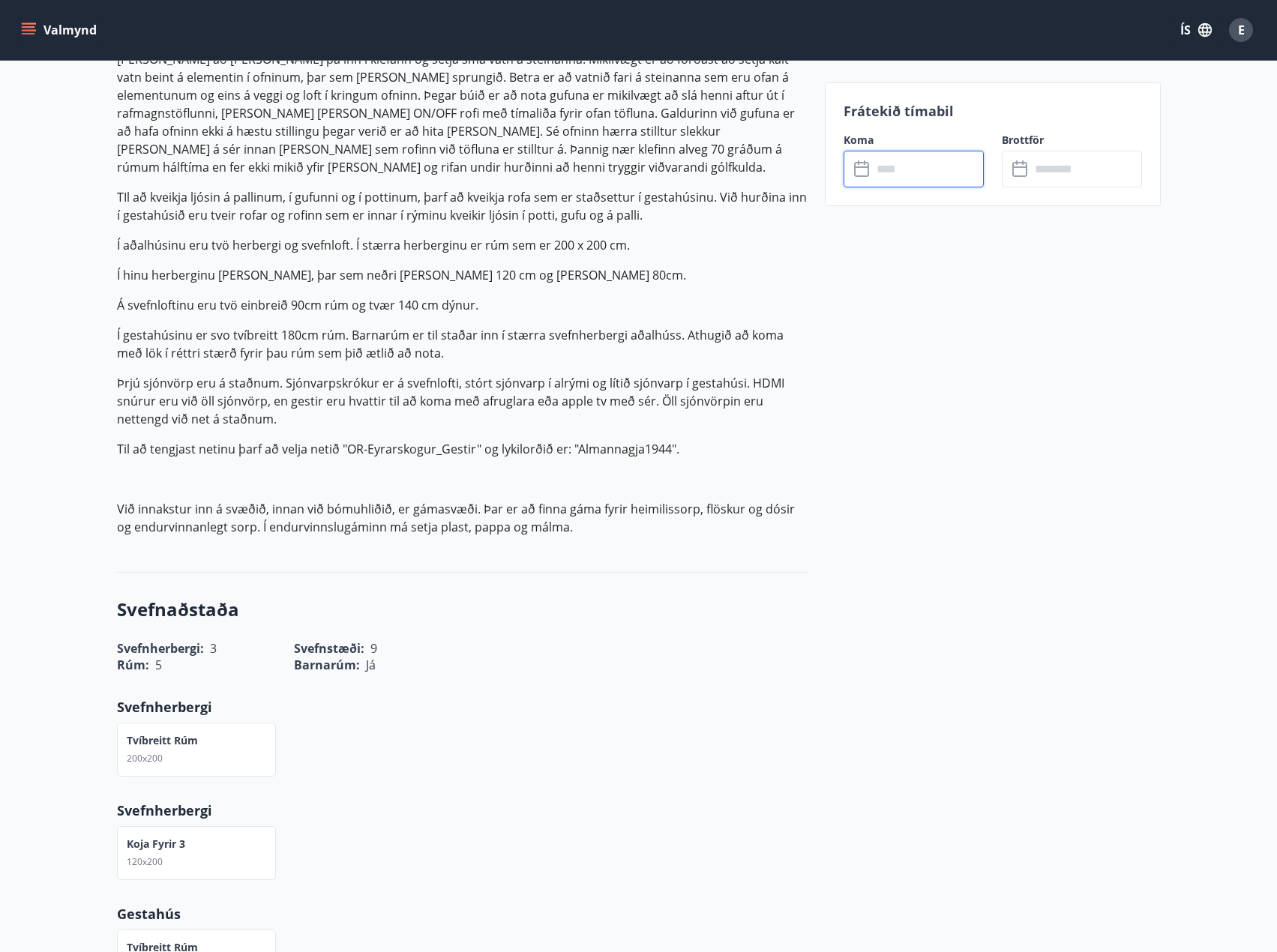
scroll to position [1614, 0]
